Goal: Task Accomplishment & Management: Manage account settings

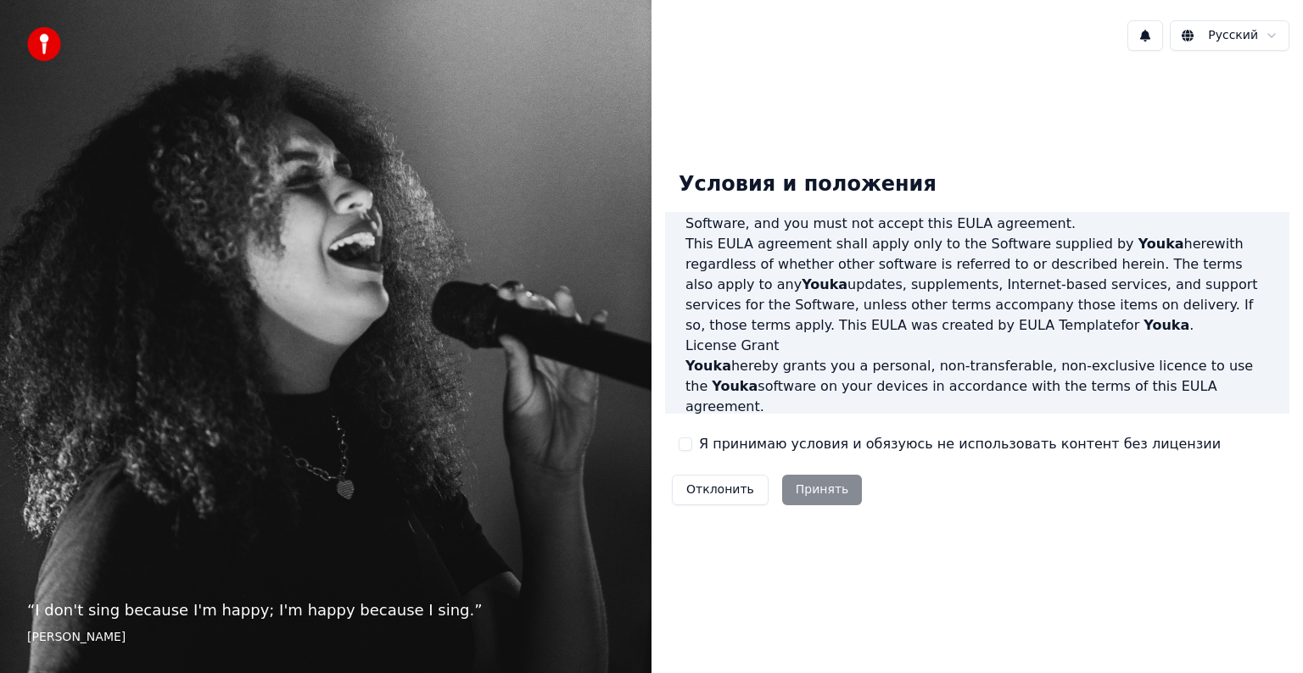
scroll to position [594, 0]
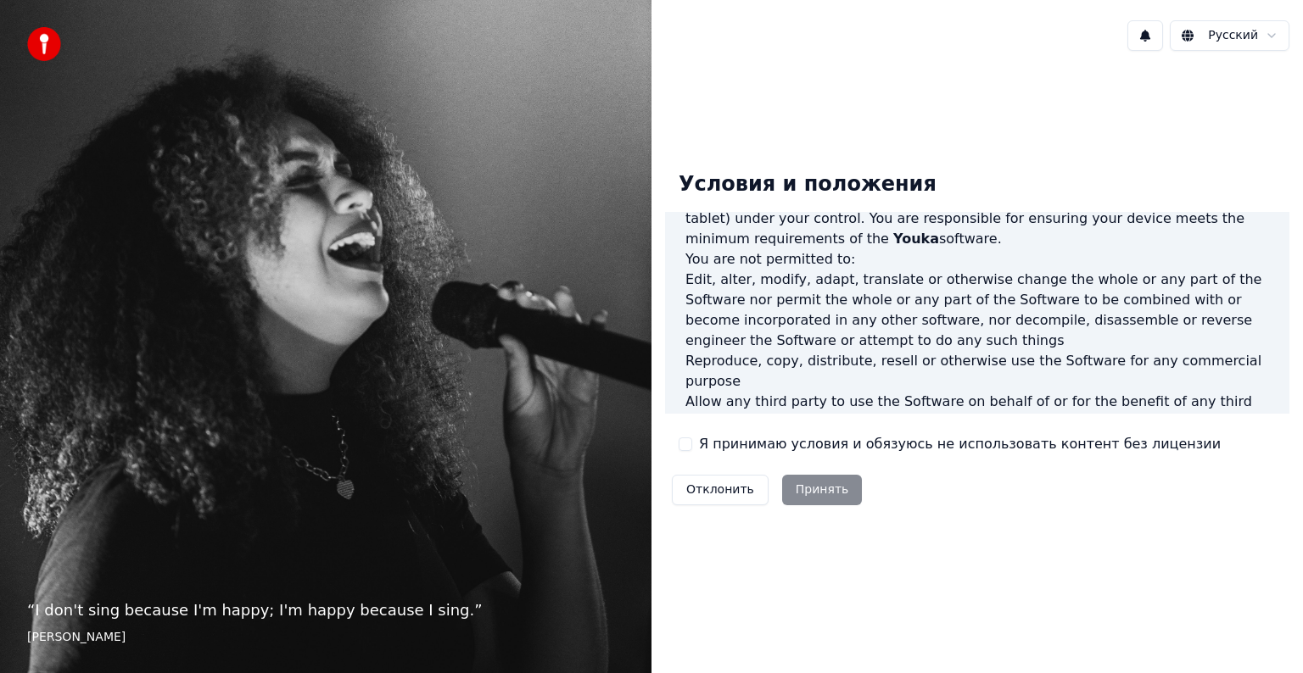
click at [806, 487] on div "Отклонить Принять" at bounding box center [767, 490] width 204 height 44
drag, startPoint x: 682, startPoint y: 442, endPoint x: 738, endPoint y: 471, distance: 63.0
click at [682, 442] on button "Я принимаю условия и обязуюсь не использовать контент без лицензии" at bounding box center [686, 445] width 14 height 14
click at [817, 489] on button "Принять" at bounding box center [822, 490] width 81 height 31
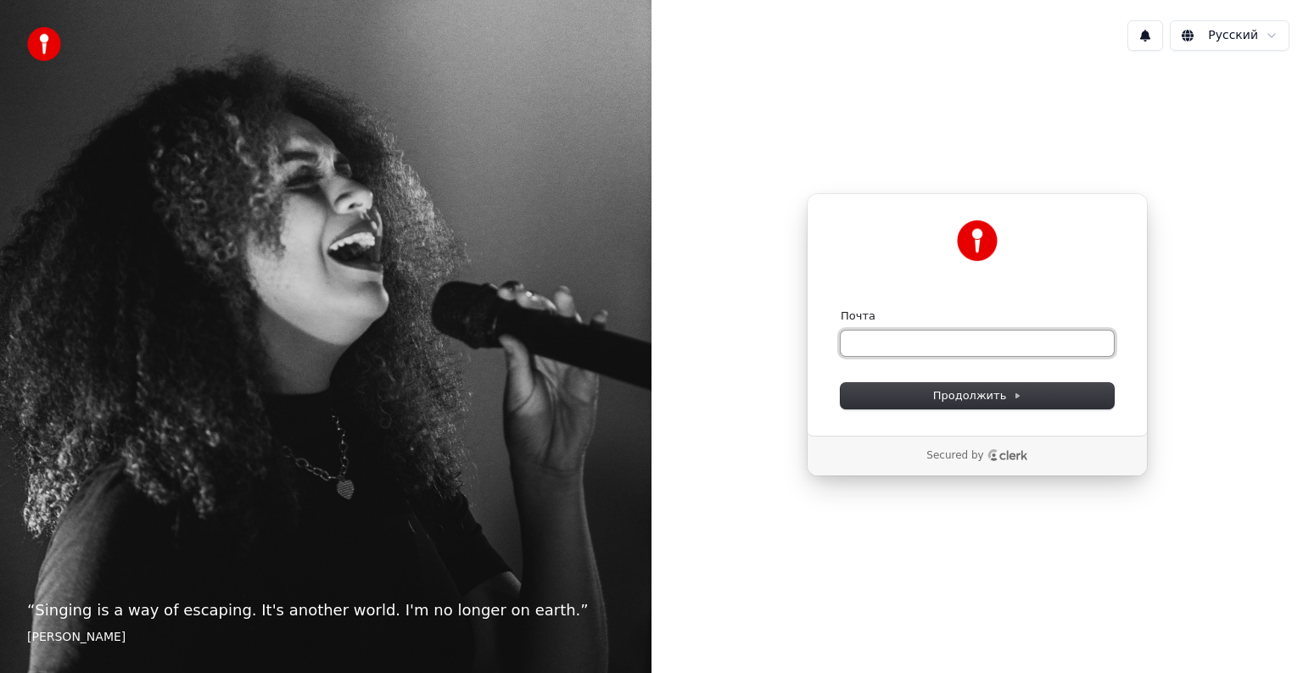
click at [905, 340] on input "Почта" at bounding box center [977, 343] width 273 height 25
click at [865, 343] on input "Почта" at bounding box center [977, 343] width 273 height 25
click at [874, 339] on input "Почта" at bounding box center [977, 343] width 273 height 25
click at [875, 341] on input "Почта" at bounding box center [977, 343] width 273 height 25
click at [995, 396] on span "Продолжить" at bounding box center [977, 395] width 89 height 15
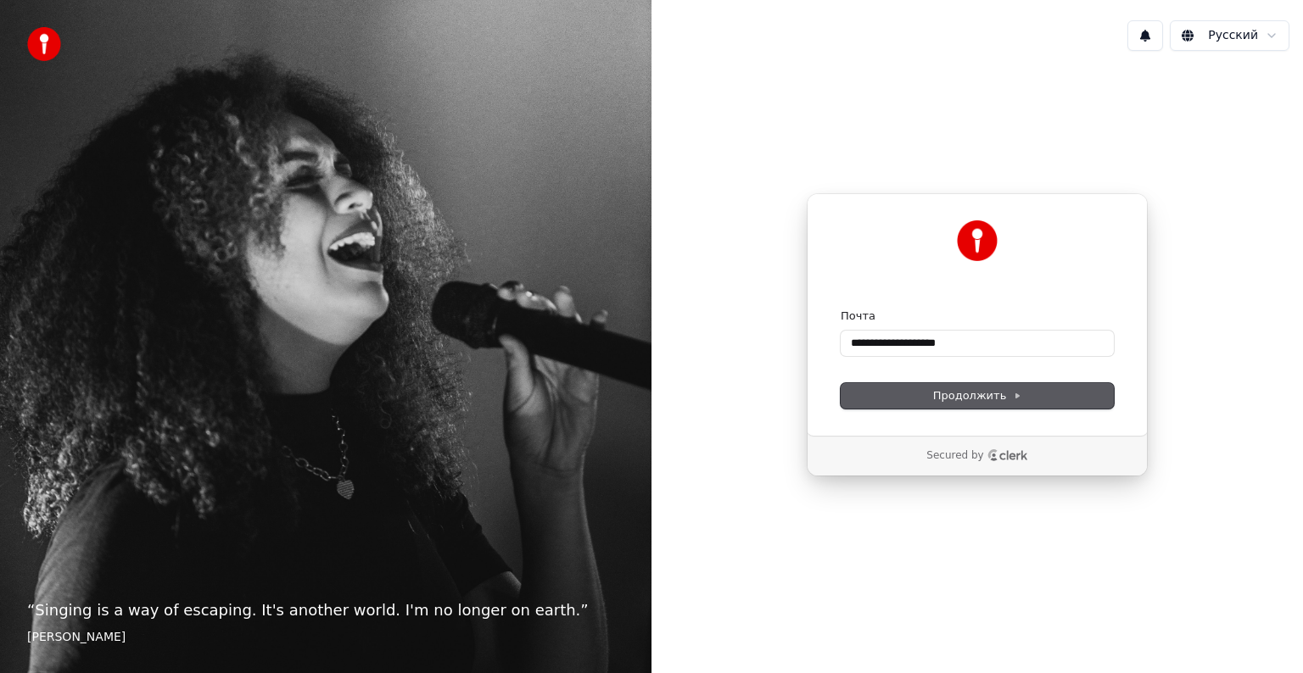
type input "**********"
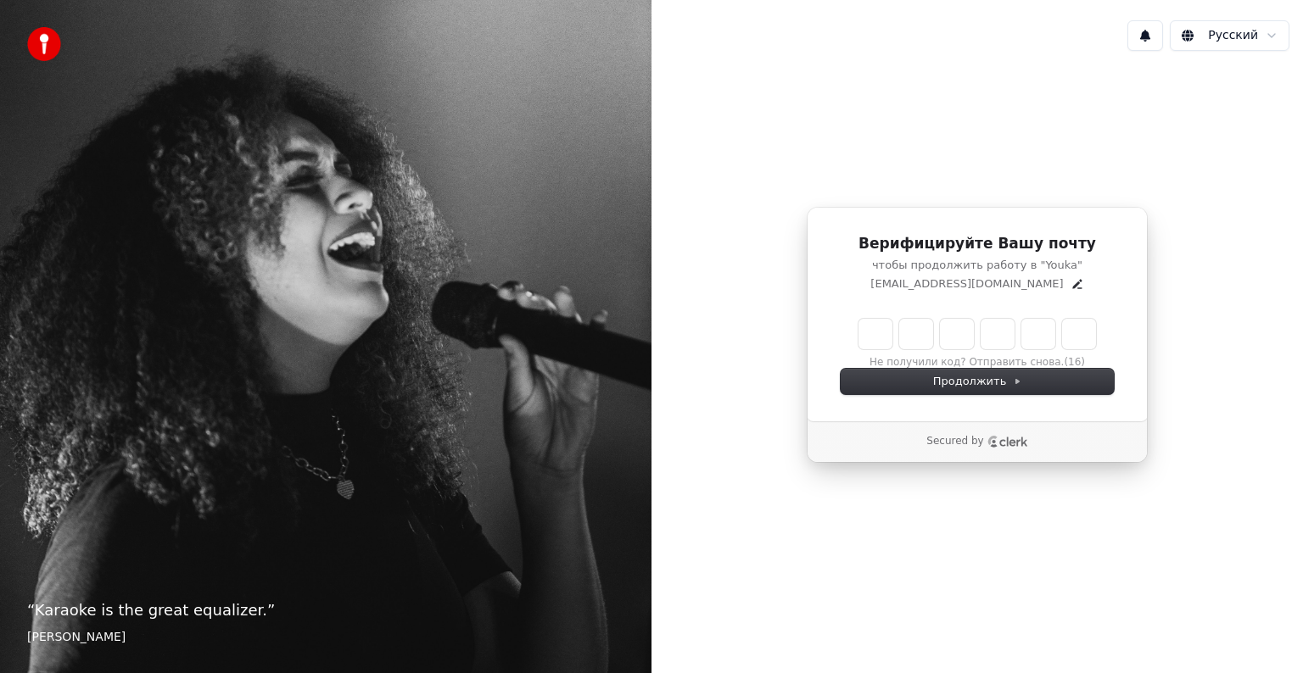
drag, startPoint x: 872, startPoint y: 336, endPoint x: 884, endPoint y: 336, distance: 11.9
click at [872, 336] on input "Enter verification code" at bounding box center [976, 334] width 237 height 31
type input "******"
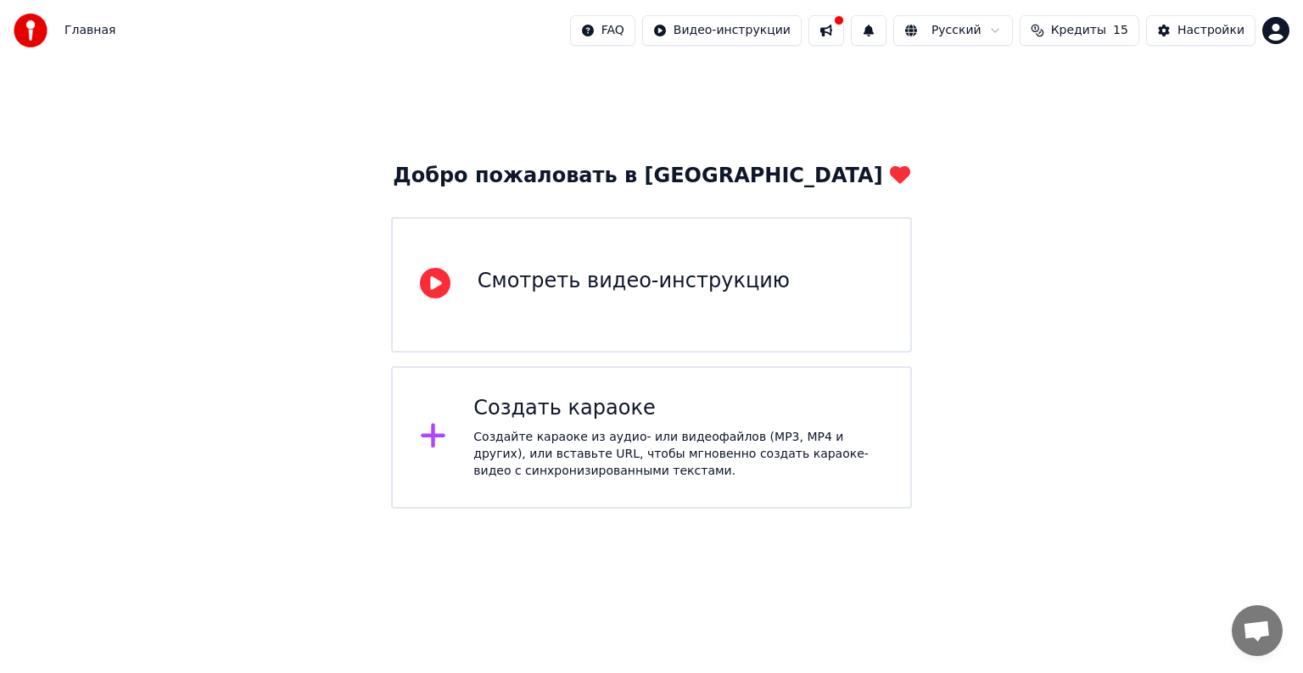
click at [433, 434] on icon at bounding box center [433, 436] width 25 height 25
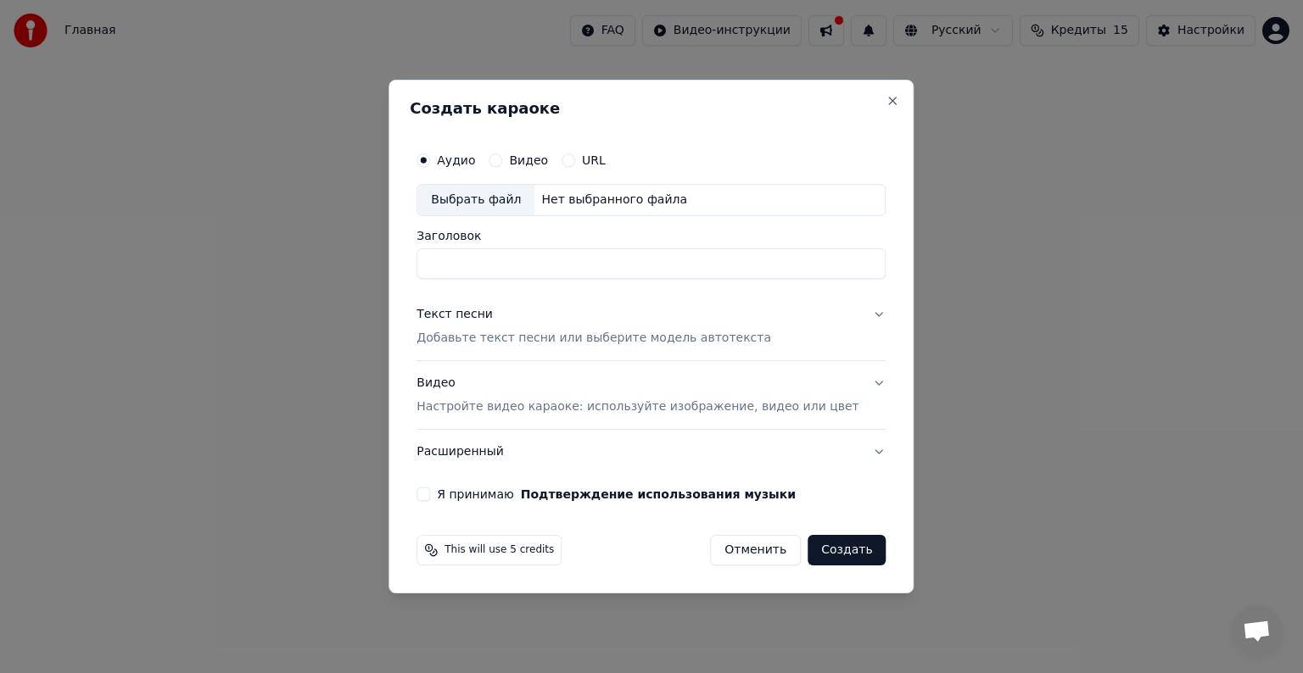
click at [855, 383] on button "Видео Настройте видео караоке: используйте изображение, видео или цвет" at bounding box center [650, 395] width 469 height 68
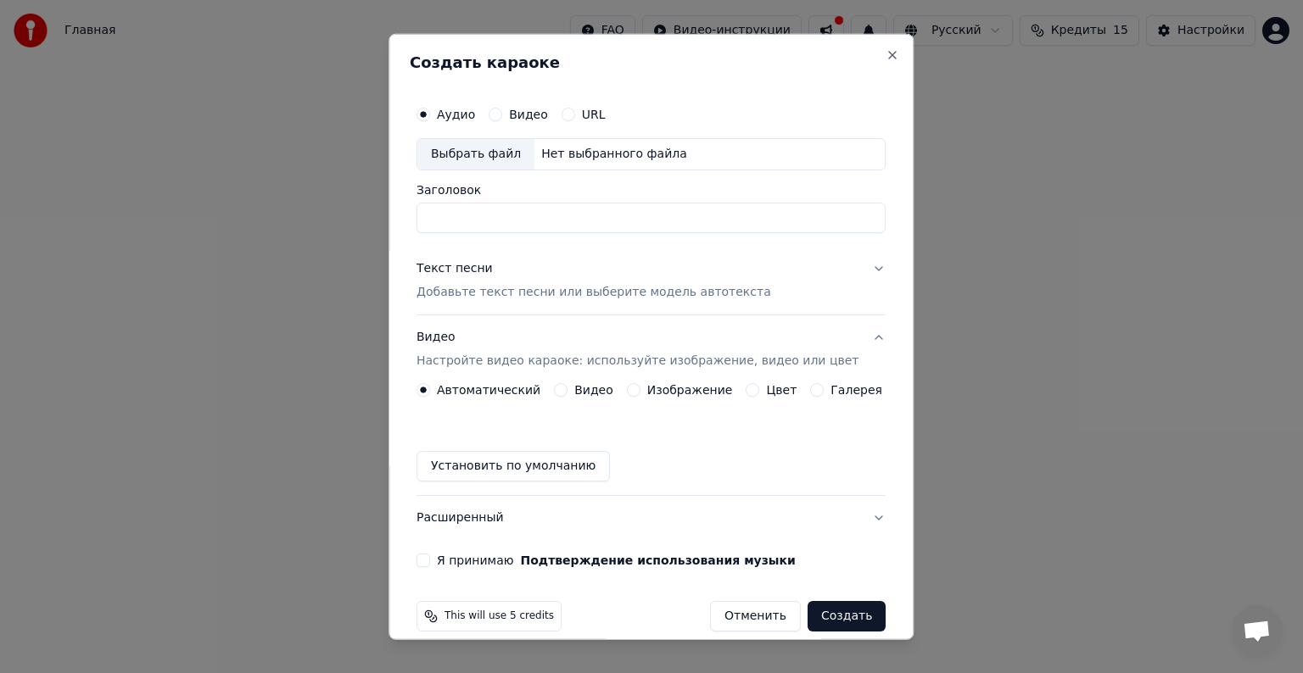
click at [857, 339] on button "Видео Настройте видео караоке: используйте изображение, видео или цвет" at bounding box center [650, 350] width 469 height 68
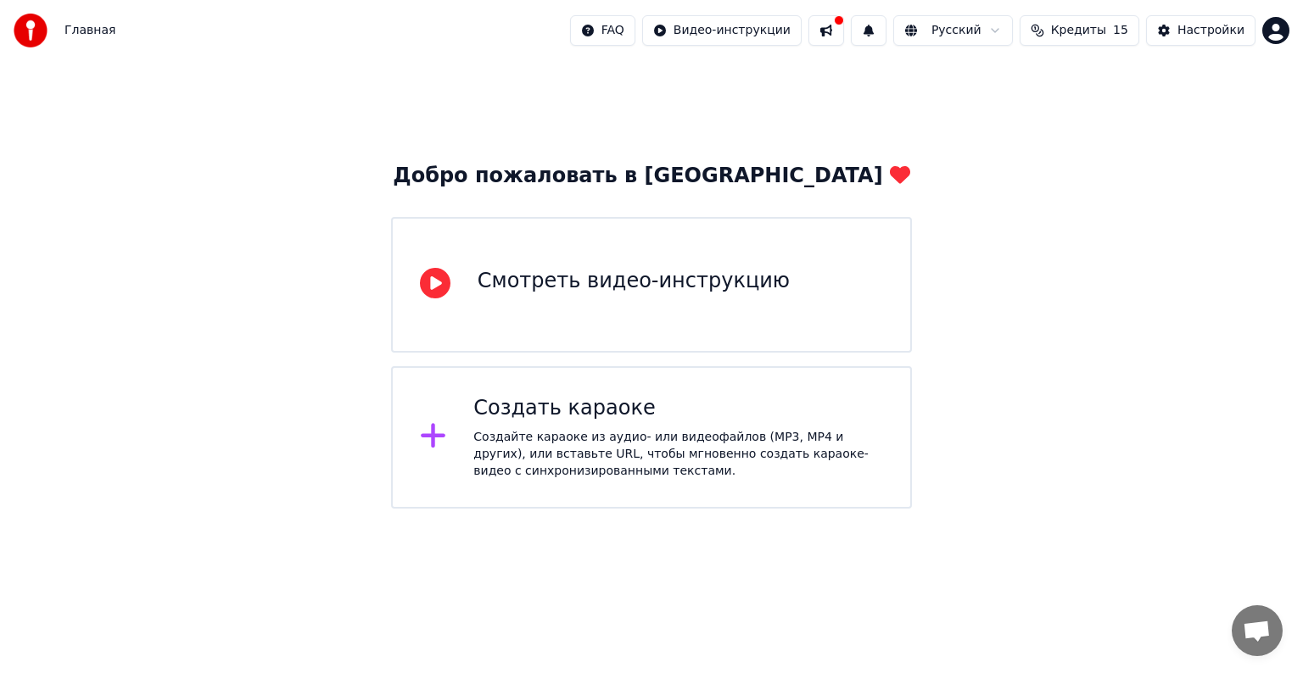
click at [84, 32] on span "Главная" at bounding box center [89, 30] width 51 height 17
drag, startPoint x: 655, startPoint y: 179, endPoint x: 624, endPoint y: 176, distance: 30.7
click at [654, 179] on div "Добро пожаловать в Youka" at bounding box center [651, 176] width 517 height 27
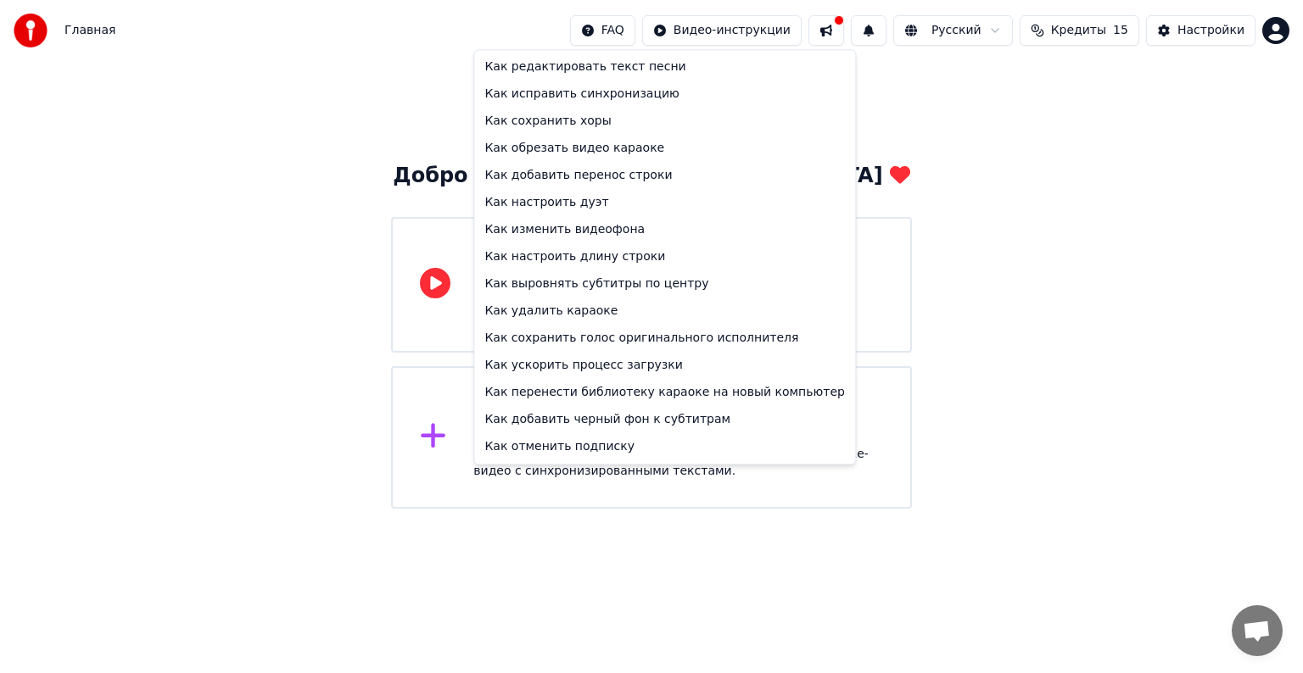
click at [645, 32] on html "Главная FAQ Видео-инструкции Русский Кредиты 15 Настройки Добро пожаловать в Yo…" at bounding box center [651, 254] width 1303 height 509
click at [762, 34] on html "Главная FAQ Видео-инструкции Русский Кредиты 15 Настройки Добро пожаловать в Yo…" at bounding box center [651, 254] width 1303 height 509
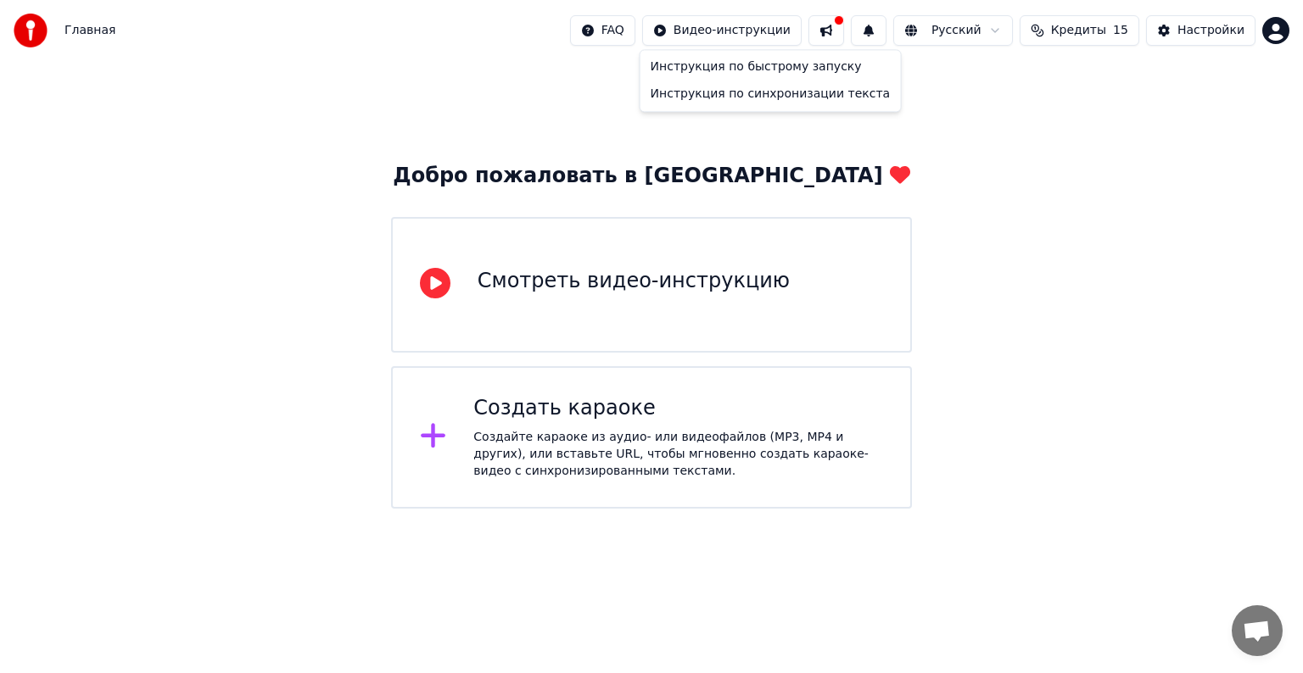
click at [763, 34] on html "Главная FAQ Видео-инструкции Русский Кредиты 15 Настройки Добро пожаловать в Yo…" at bounding box center [651, 254] width 1303 height 509
click at [158, 132] on html "Главная FAQ Видео-инструкции Русский Кредиты 15 Настройки Добро пожаловать в Yo…" at bounding box center [651, 254] width 1303 height 509
click at [844, 25] on button at bounding box center [826, 30] width 36 height 31
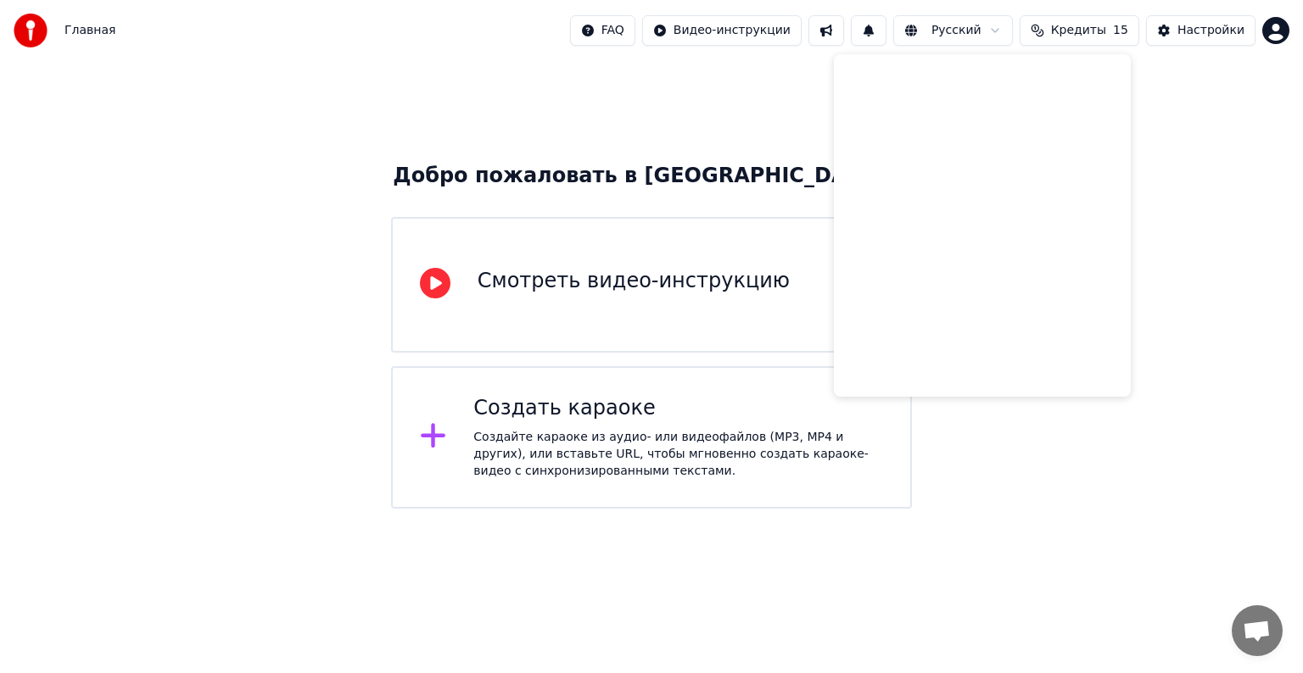
click at [844, 30] on button at bounding box center [826, 30] width 36 height 31
click at [1210, 26] on div "Настройки" at bounding box center [1210, 30] width 67 height 17
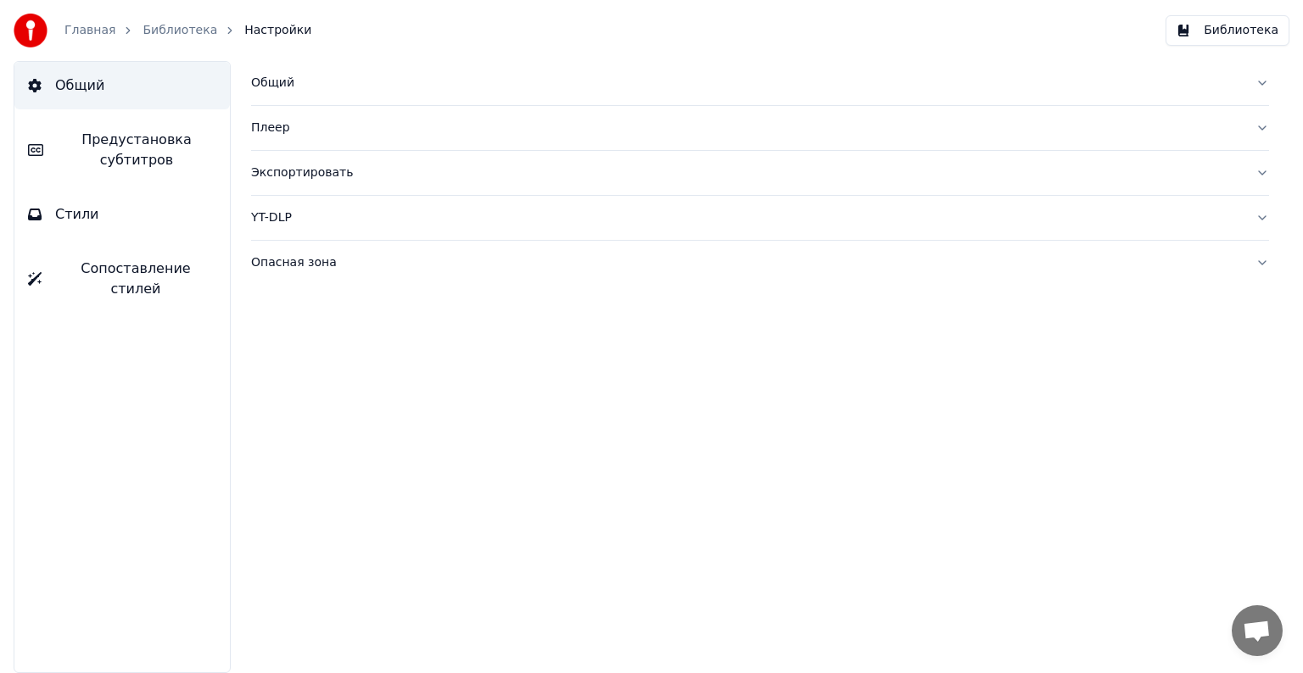
click at [274, 127] on div "Плеер" at bounding box center [746, 128] width 991 height 17
click at [304, 322] on div "Экспортировать" at bounding box center [746, 325] width 991 height 17
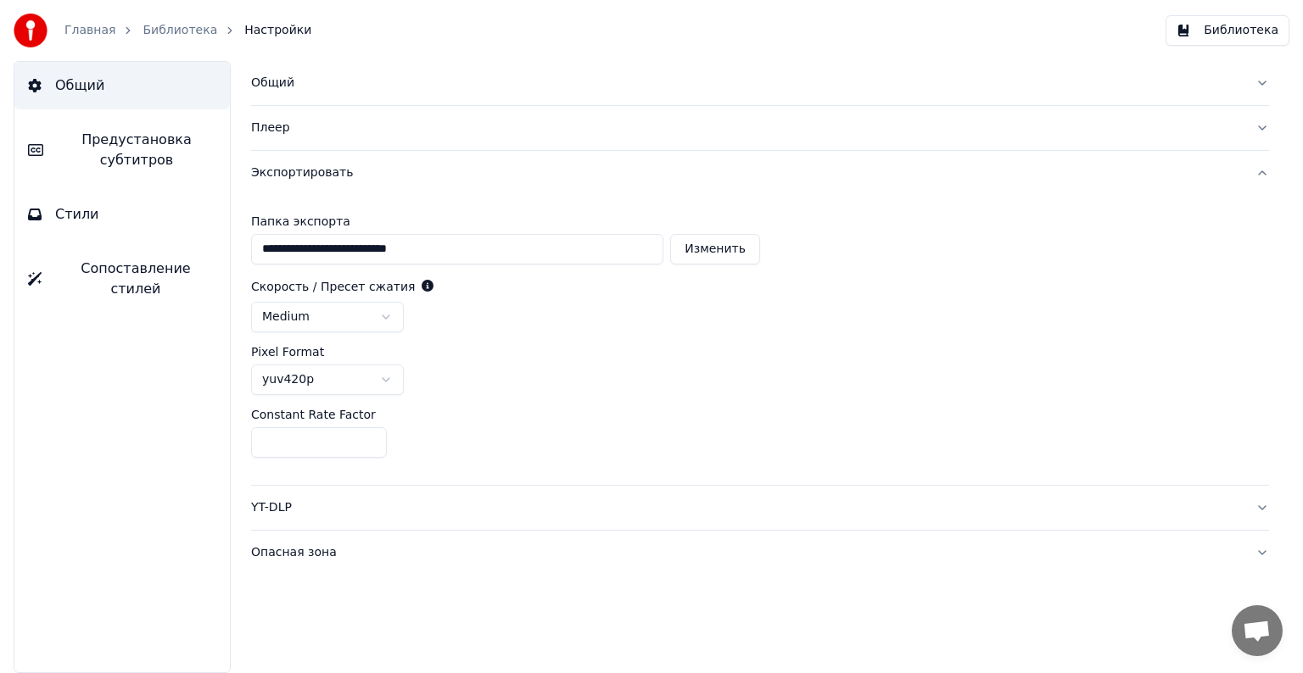
click at [271, 85] on div "Общий" at bounding box center [746, 83] width 991 height 17
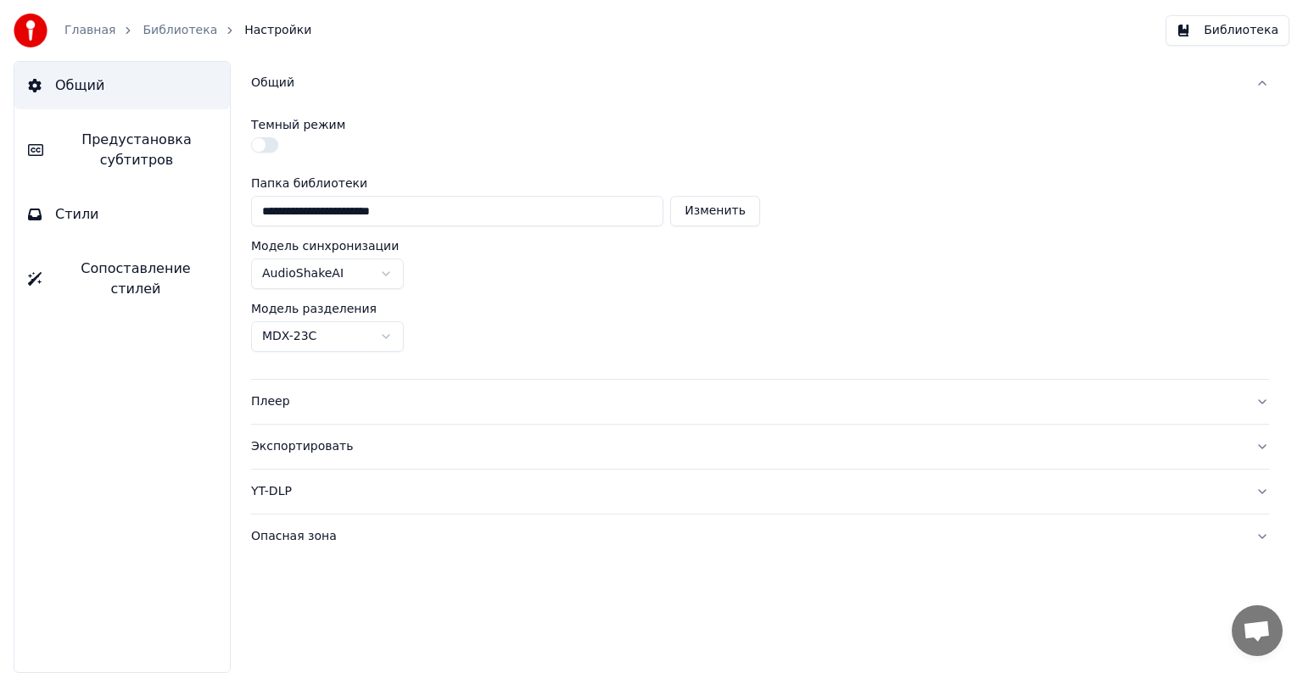
click at [580, 217] on input "**********" at bounding box center [457, 211] width 412 height 31
click at [712, 215] on button "Изменить" at bounding box center [715, 211] width 90 height 31
type input "**********"
click at [258, 404] on div "Плеер" at bounding box center [746, 402] width 991 height 17
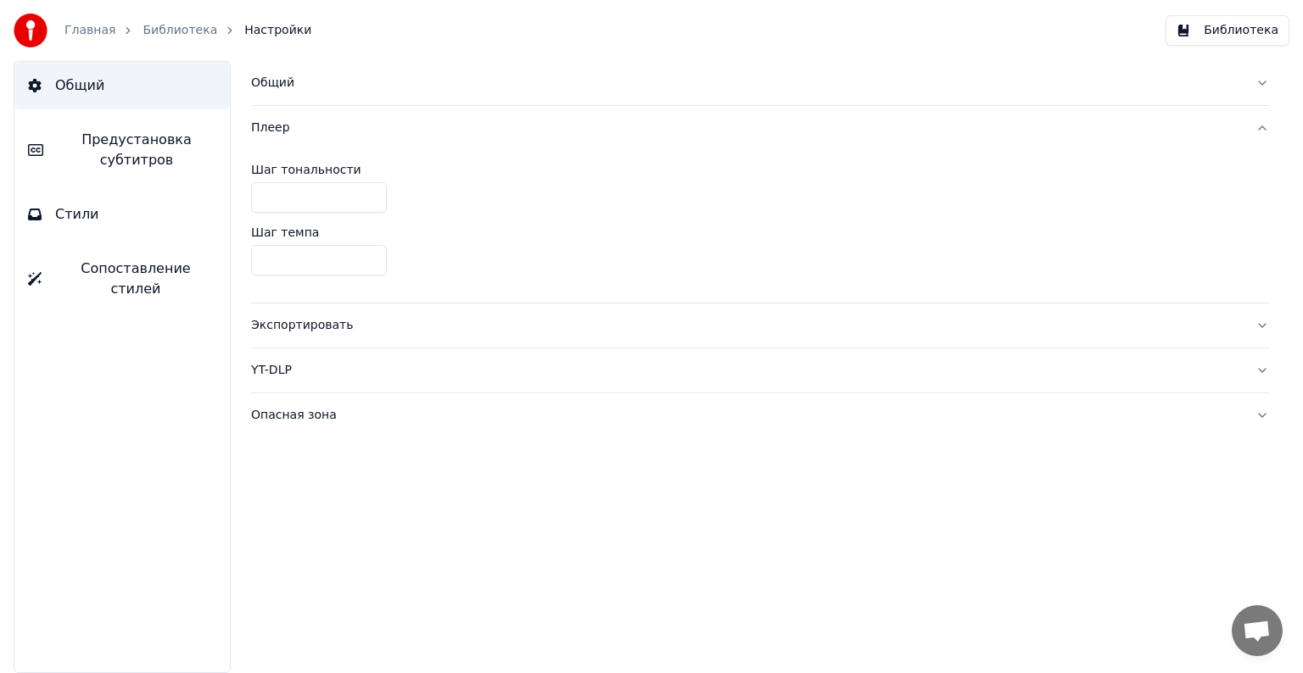
click at [282, 136] on div "Плеер" at bounding box center [746, 128] width 991 height 17
click at [260, 129] on div "Плеер" at bounding box center [746, 128] width 991 height 17
click at [1260, 416] on button "Опасная зона" at bounding box center [760, 416] width 1018 height 44
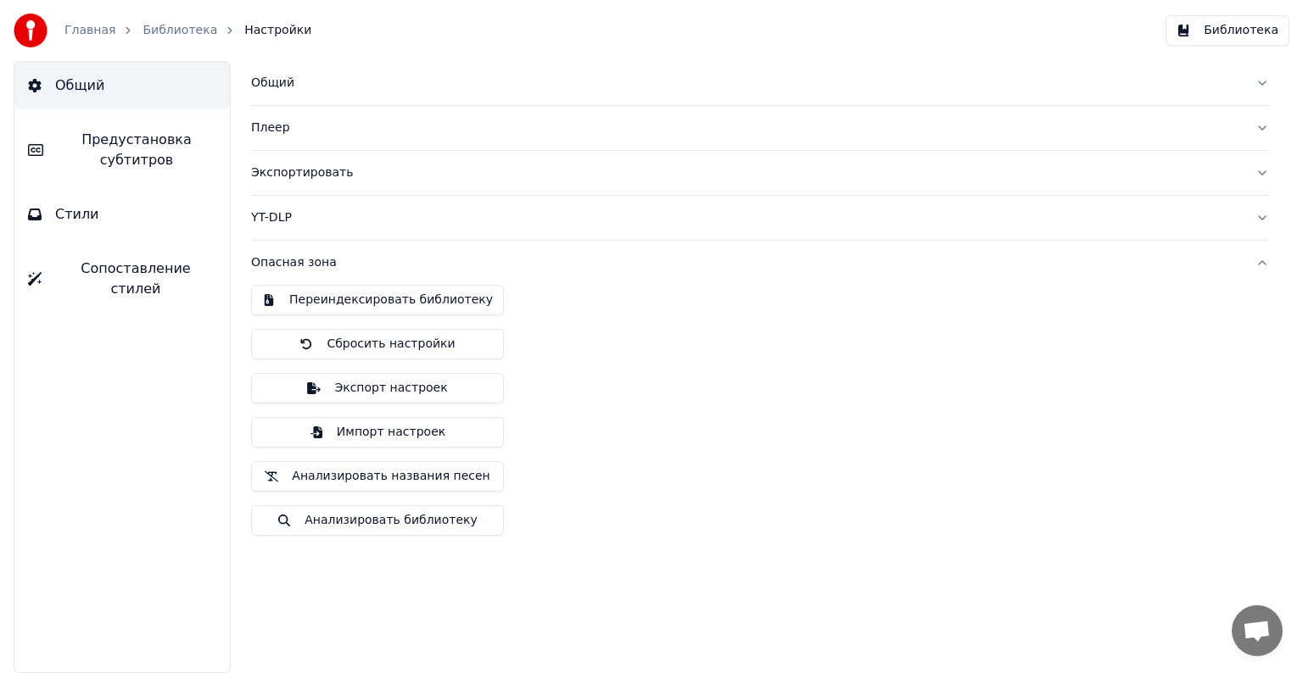
click at [1260, 416] on div "Переиндексировать библиотеку Сбросить настройки Экспорт настроек Импорт настрое…" at bounding box center [760, 417] width 1018 height 265
click at [1257, 218] on button "YT-DLP" at bounding box center [760, 218] width 1018 height 44
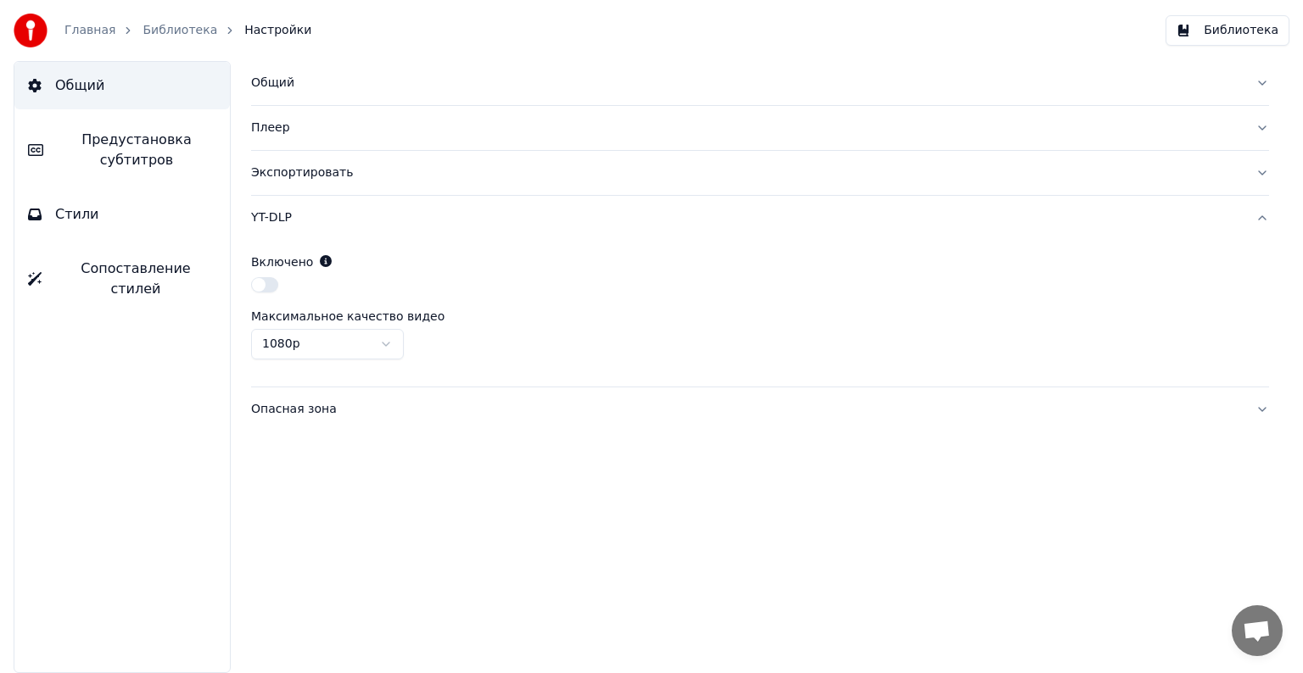
click at [1260, 176] on button "Экспортировать" at bounding box center [760, 173] width 1018 height 44
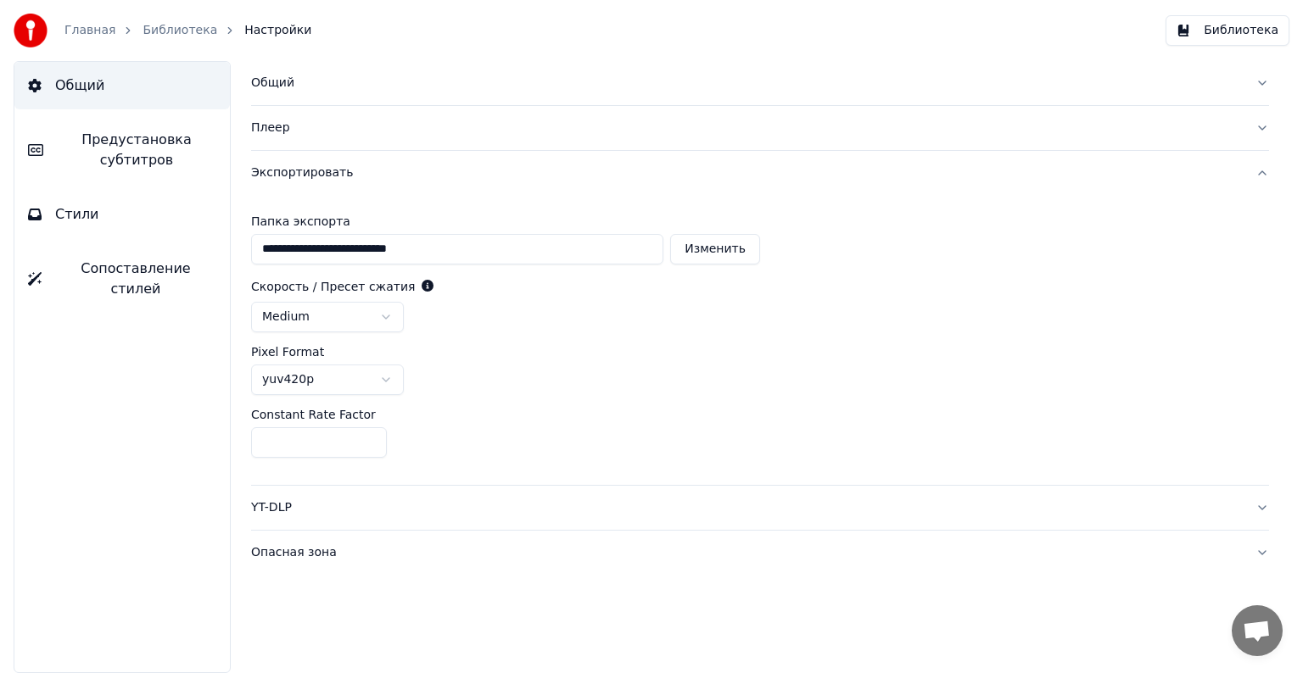
click at [303, 173] on div "Экспортировать" at bounding box center [746, 173] width 991 height 17
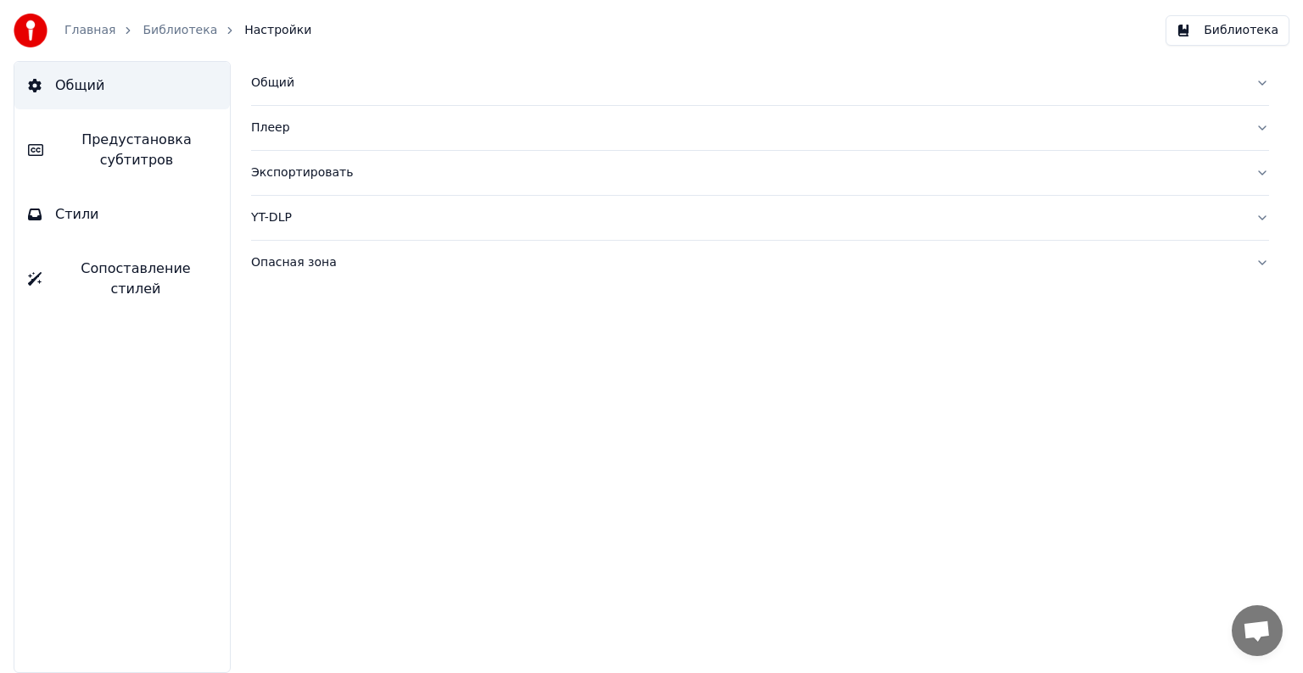
click at [304, 173] on div "Экспортировать" at bounding box center [746, 173] width 991 height 17
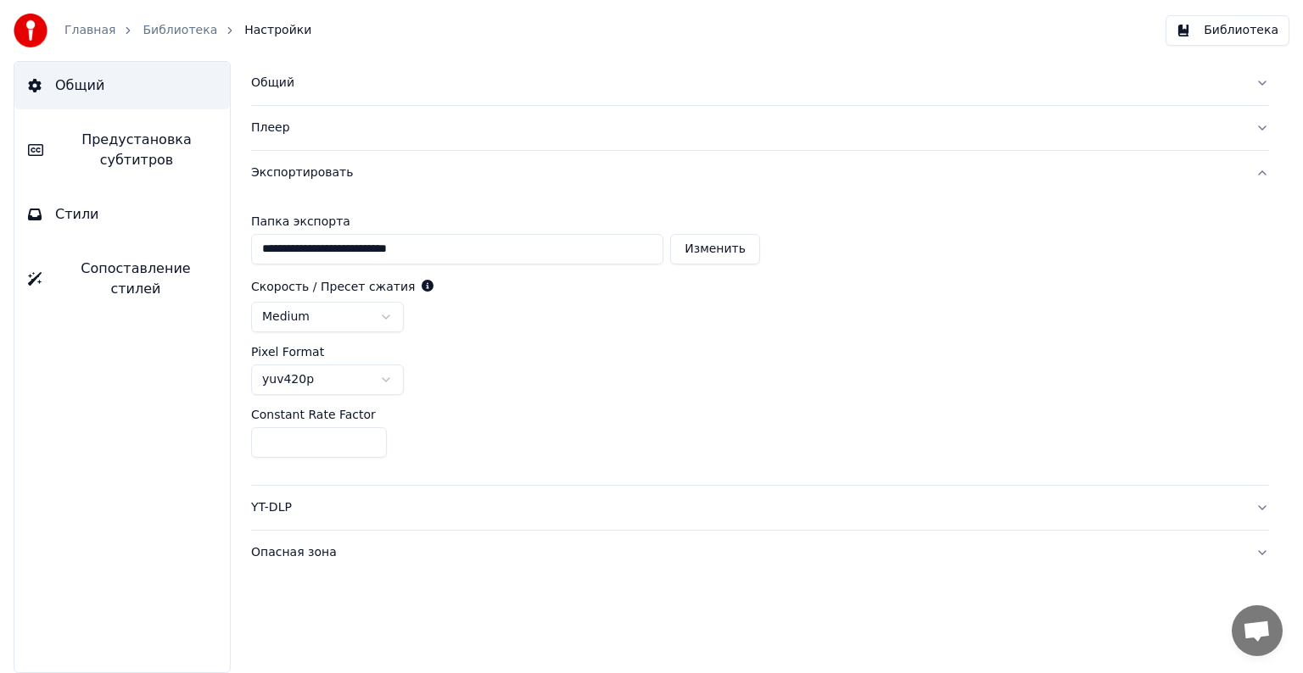
click at [472, 258] on input "**********" at bounding box center [457, 249] width 412 height 31
click at [275, 85] on div "Общий" at bounding box center [746, 83] width 991 height 17
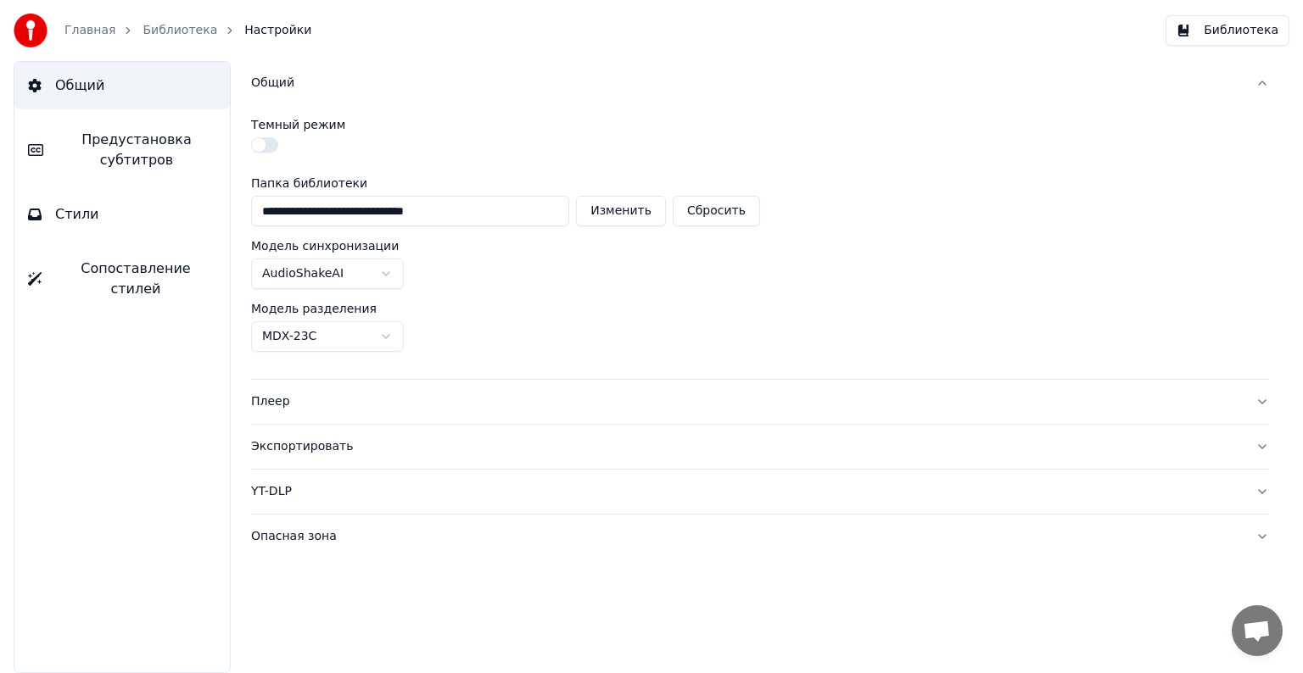
click at [1242, 36] on button "Библиотека" at bounding box center [1227, 30] width 124 height 31
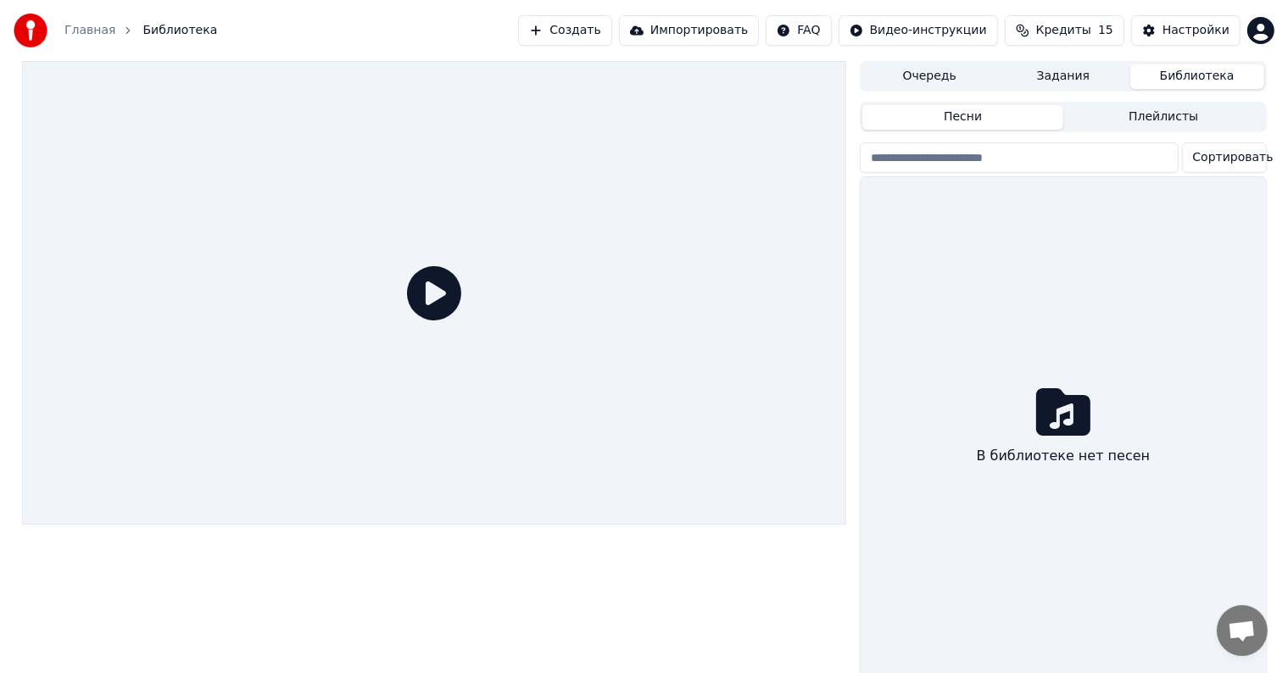
click at [1072, 64] on button "Задания" at bounding box center [1064, 76] width 134 height 25
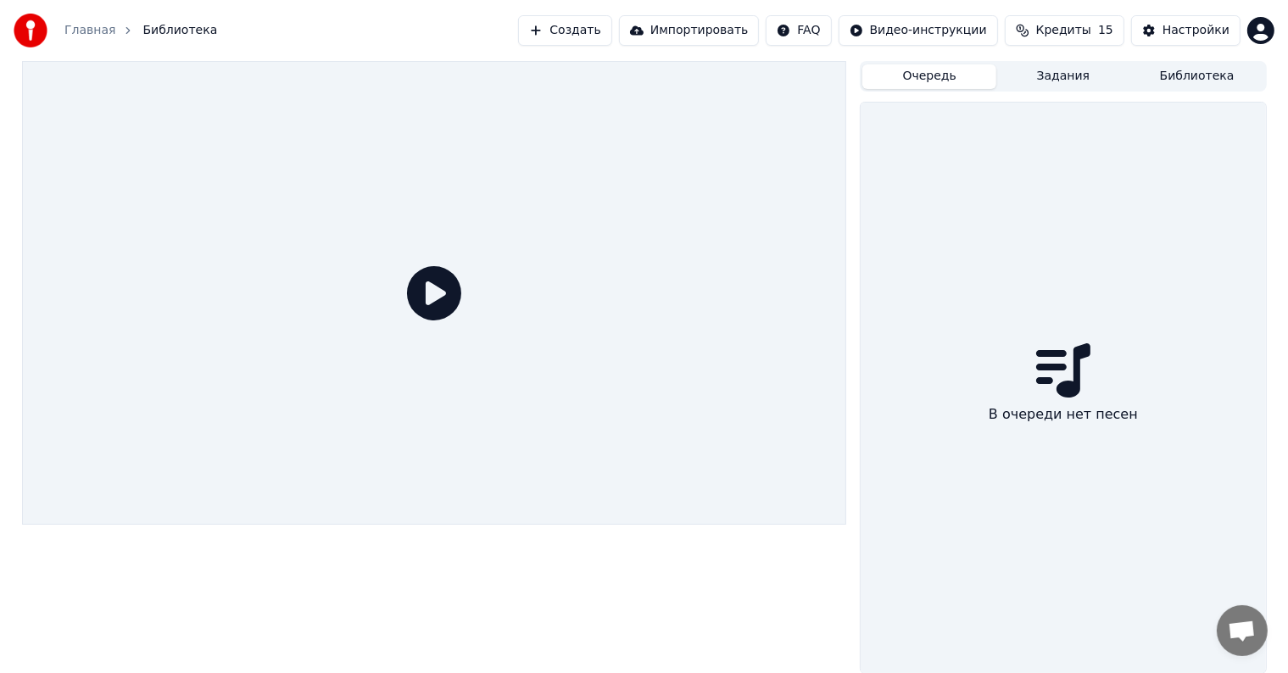
click at [930, 75] on button "Очередь" at bounding box center [930, 76] width 134 height 25
click at [1190, 75] on button "Библиотека" at bounding box center [1198, 76] width 134 height 25
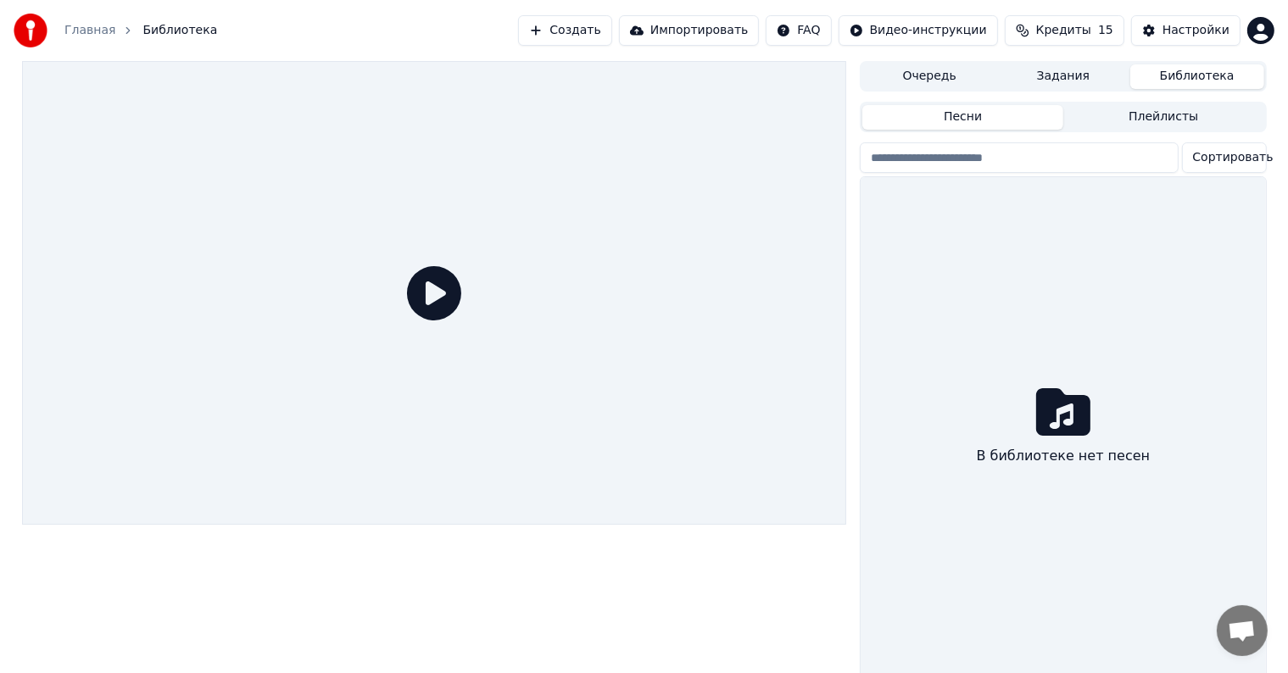
click at [1053, 77] on button "Задания" at bounding box center [1064, 76] width 134 height 25
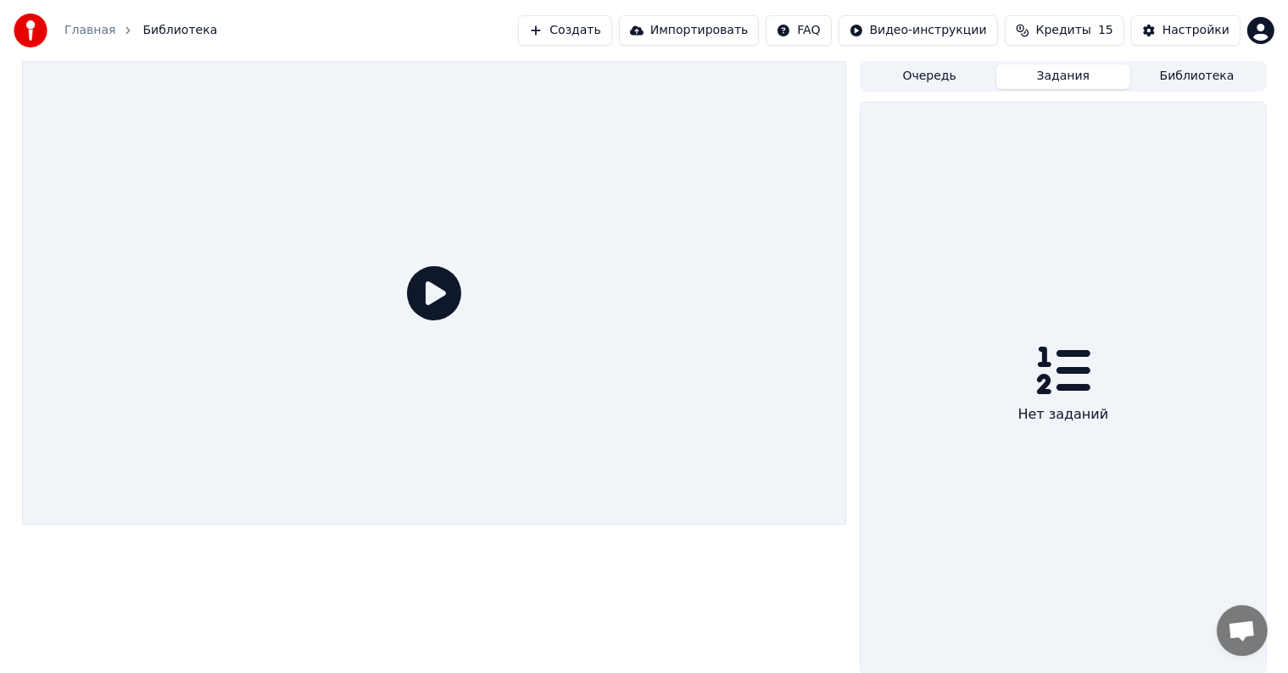
click at [1186, 78] on button "Библиотека" at bounding box center [1198, 76] width 134 height 25
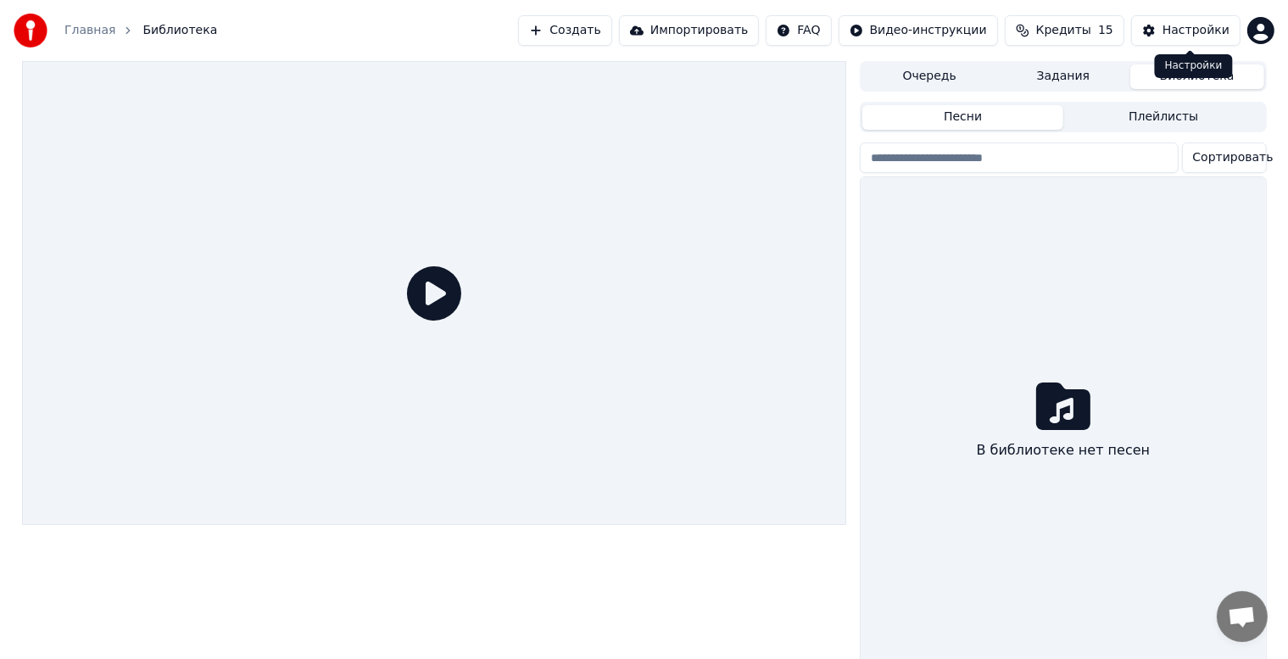
click at [1189, 31] on div "Настройки" at bounding box center [1196, 30] width 67 height 17
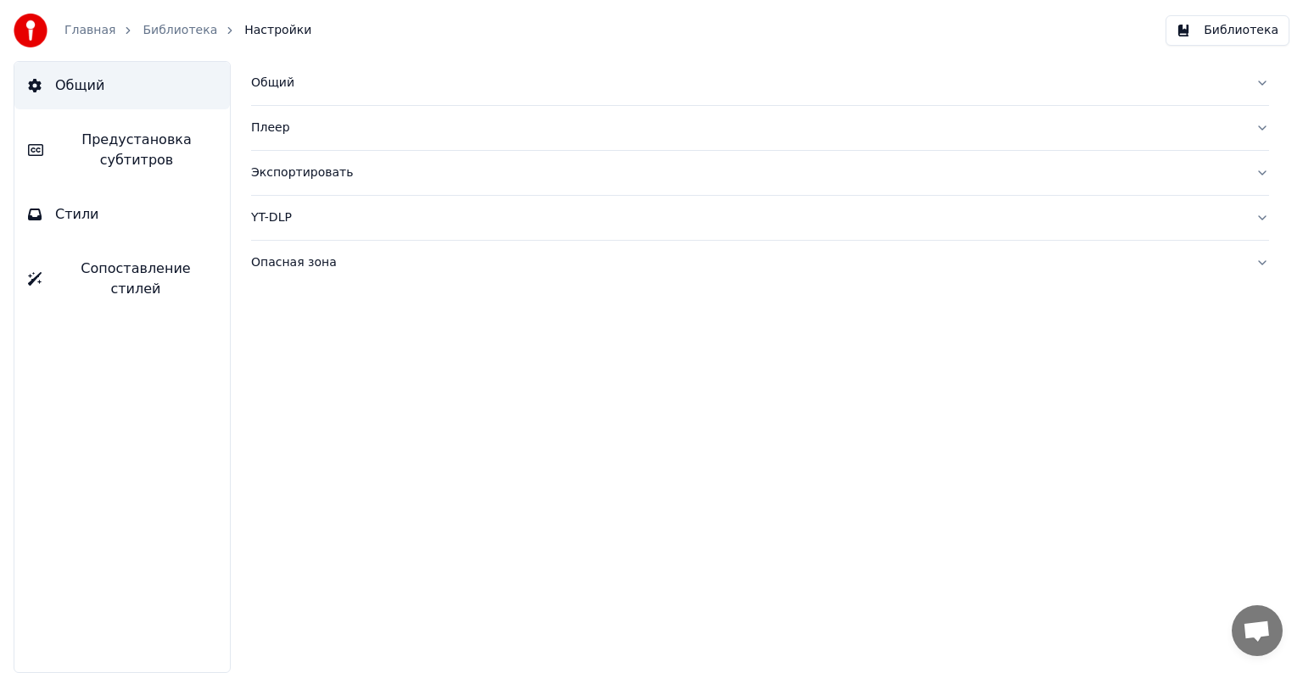
click at [293, 128] on div "Плеер" at bounding box center [746, 128] width 991 height 17
